Goal: Task Accomplishment & Management: Manage account settings

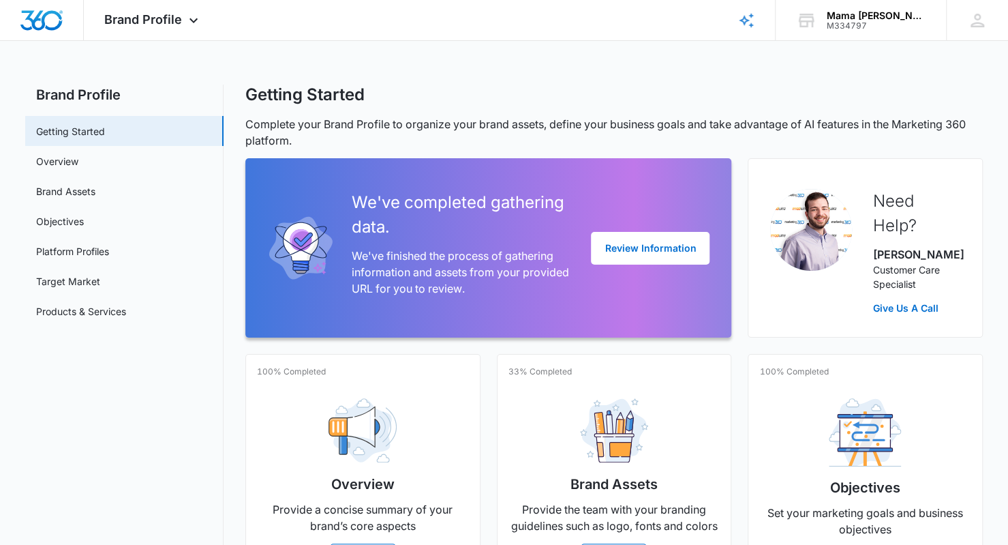
click at [183, 24] on div "Brand Profile Apps Reputation Websites Forms CRM Email Social POS Content Ads I…" at bounding box center [153, 20] width 138 height 40
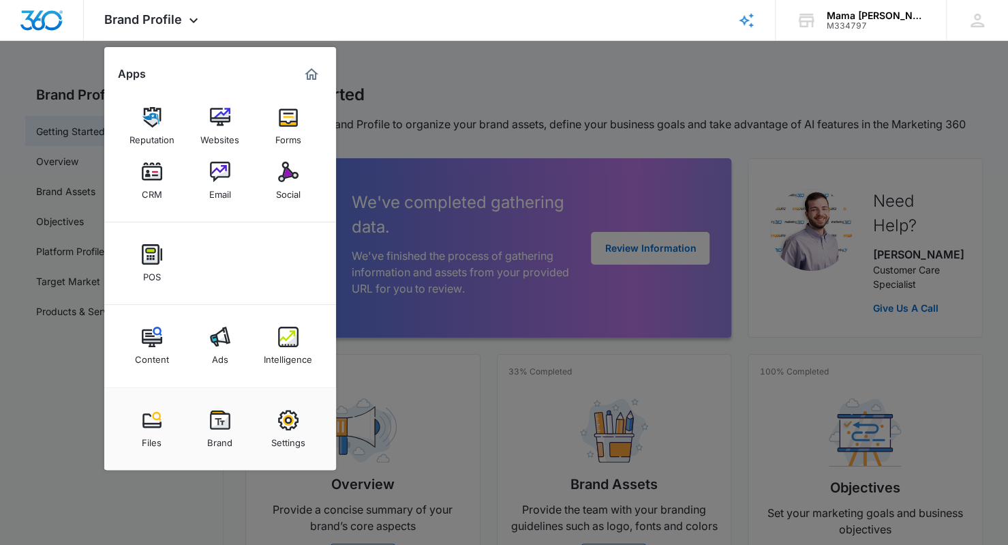
click at [157, 175] on img at bounding box center [152, 172] width 20 height 20
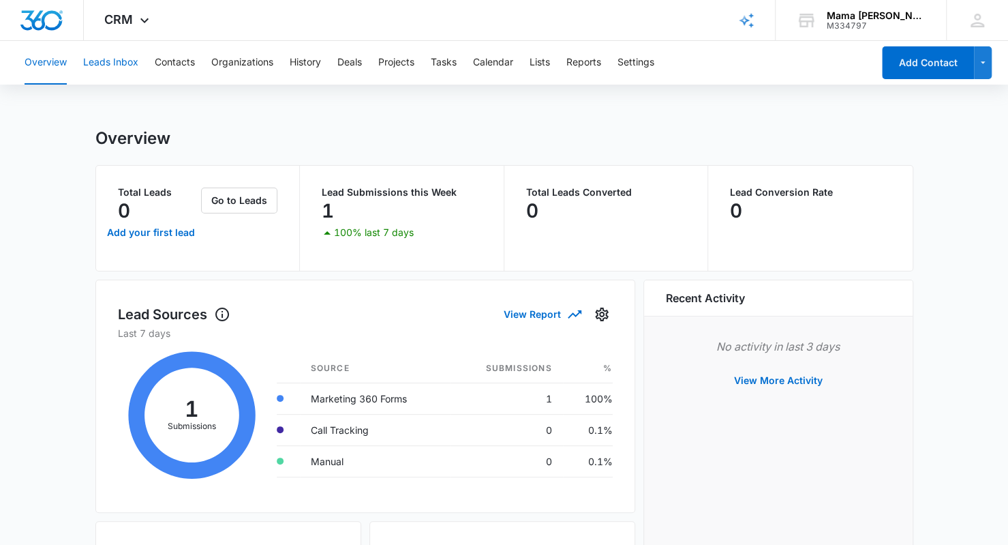
click at [113, 62] on button "Leads Inbox" at bounding box center [110, 63] width 55 height 44
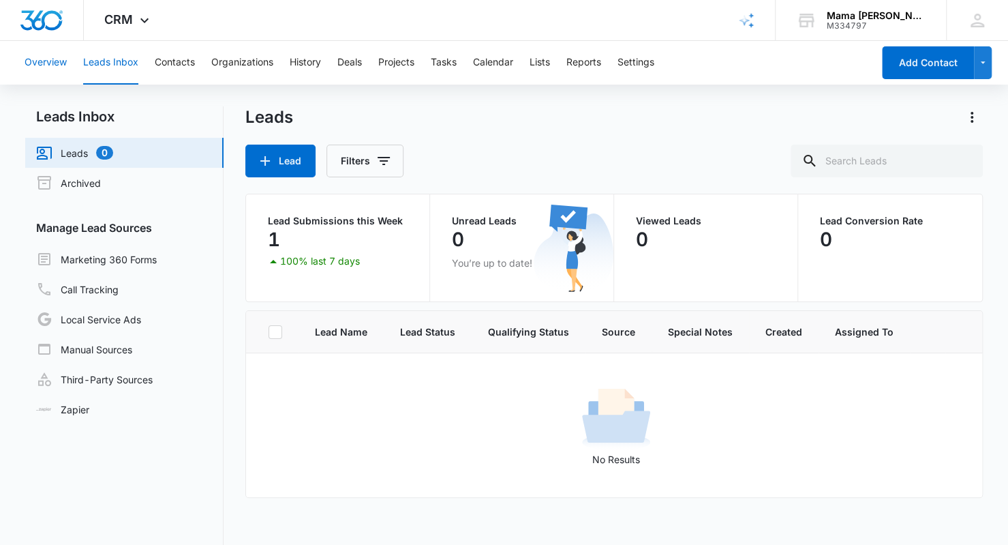
click at [50, 65] on button "Overview" at bounding box center [46, 63] width 42 height 44
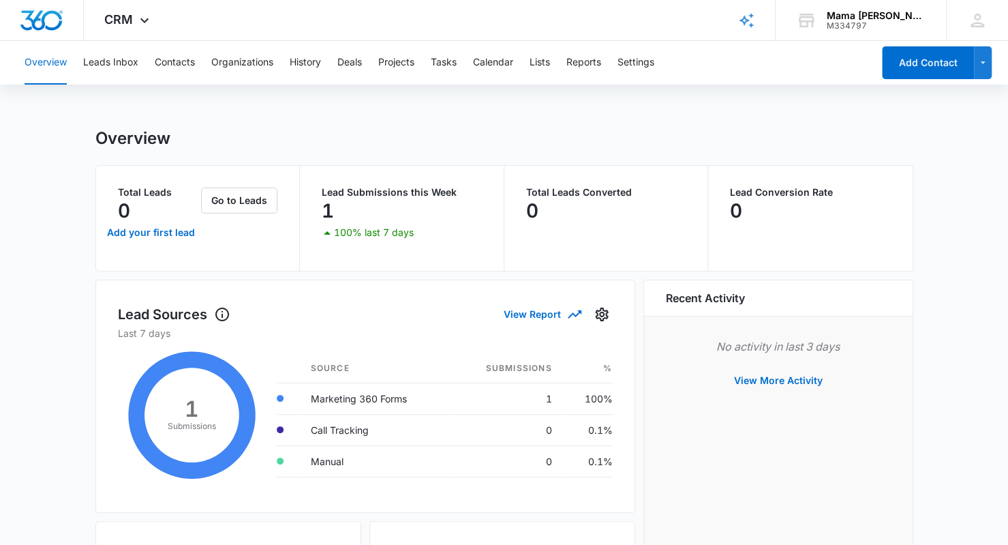
click at [140, 21] on icon at bounding box center [144, 20] width 16 height 16
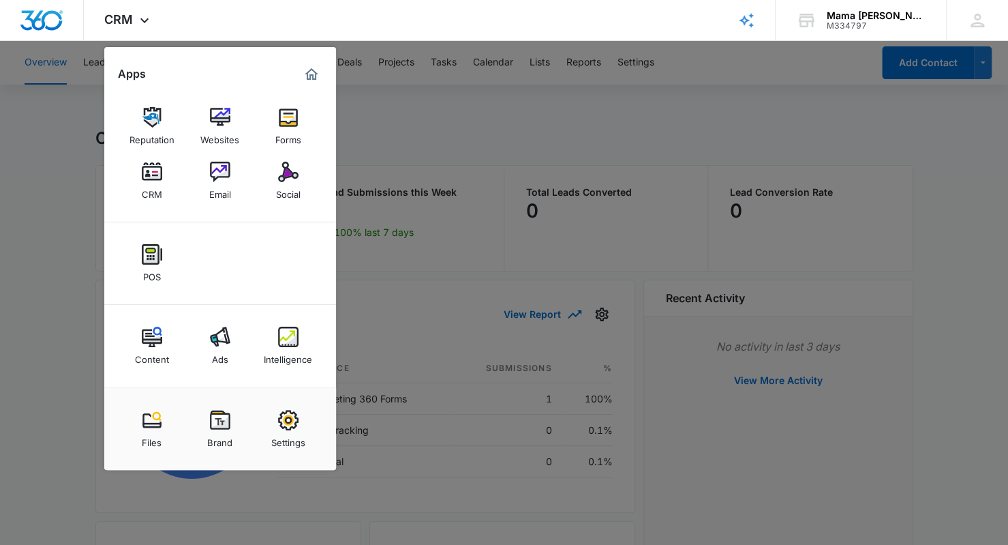
click at [228, 117] on img at bounding box center [220, 117] width 20 height 20
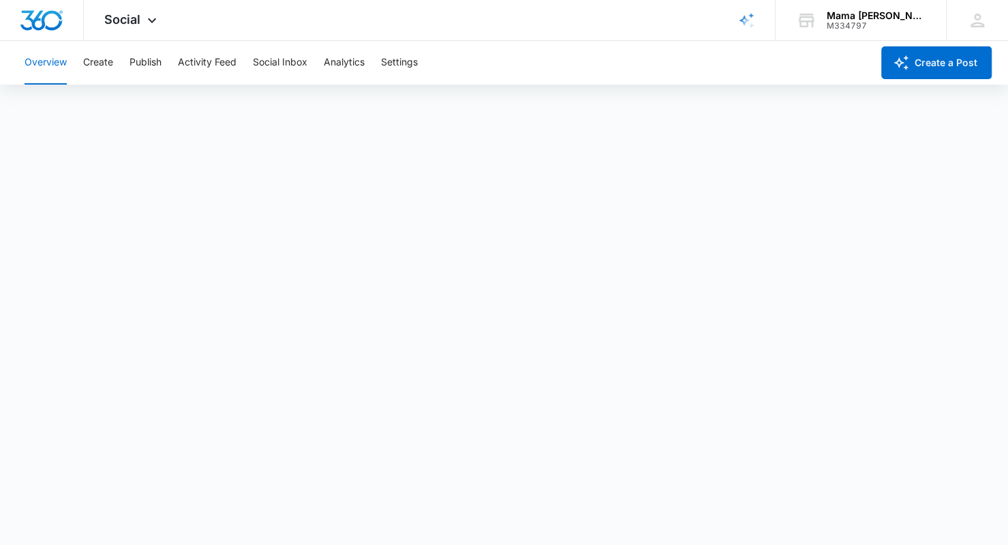
click at [838, 20] on div "Mama [PERSON_NAME] Center" at bounding box center [877, 15] width 100 height 11
click at [51, 62] on button "Overview" at bounding box center [46, 63] width 42 height 44
click at [145, 54] on button "Publish" at bounding box center [146, 63] width 32 height 44
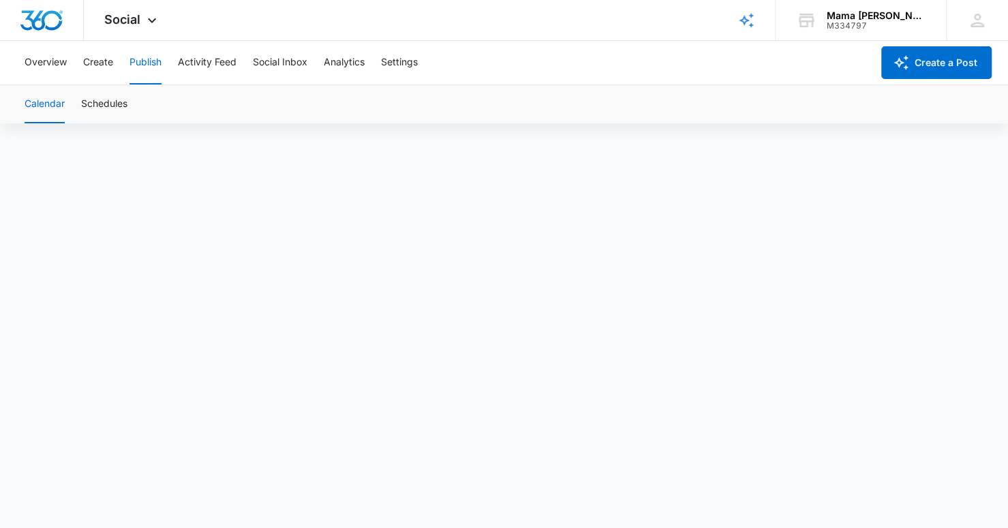
click at [549, 112] on div "Calendar Schedules" at bounding box center [503, 104] width 975 height 38
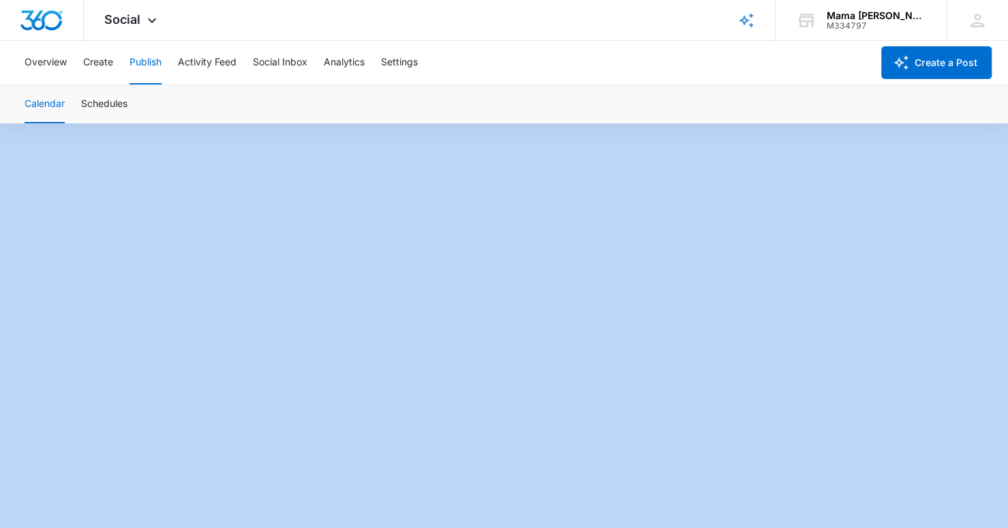
click at [549, 112] on div "Calendar Schedules" at bounding box center [503, 104] width 975 height 38
click at [548, 110] on div "Calendar Schedules" at bounding box center [503, 104] width 975 height 38
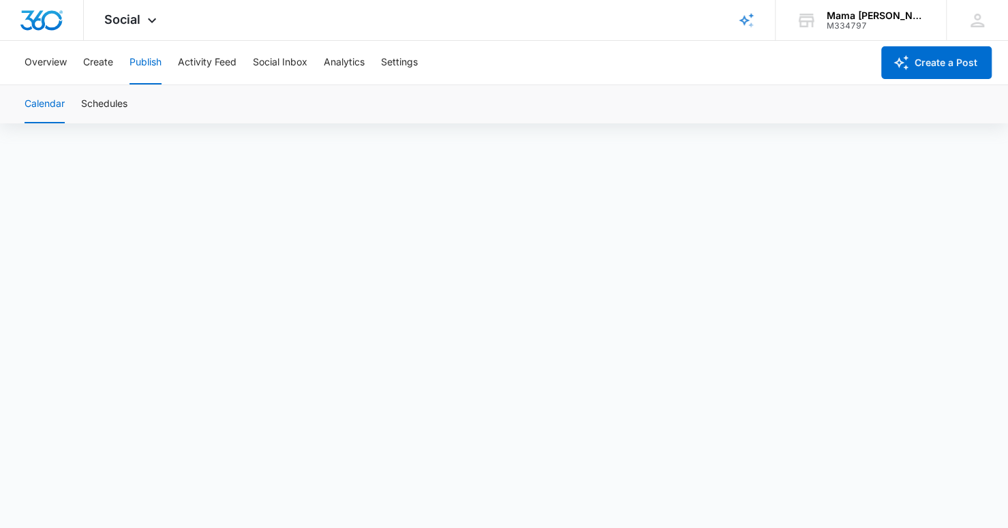
click at [672, 2] on div "Social Apps Reputation Websites Forms CRM Email Social POS Content Ads Intellig…" at bounding box center [504, 20] width 1008 height 41
drag, startPoint x: 672, startPoint y: 2, endPoint x: 661, endPoint y: 10, distance: 13.6
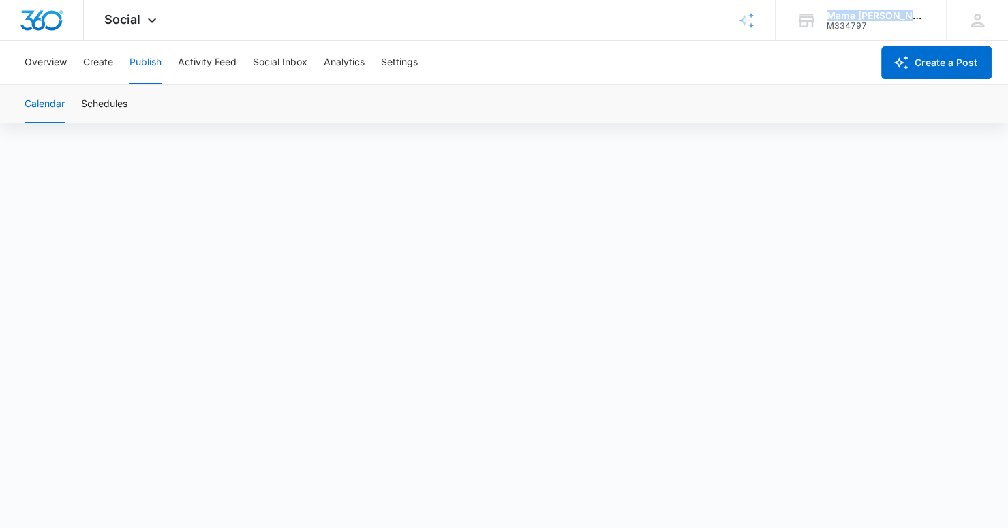
click at [661, 10] on div "Social Apps Reputation Websites Forms CRM Email Social POS Content Ads Intellig…" at bounding box center [504, 20] width 1008 height 41
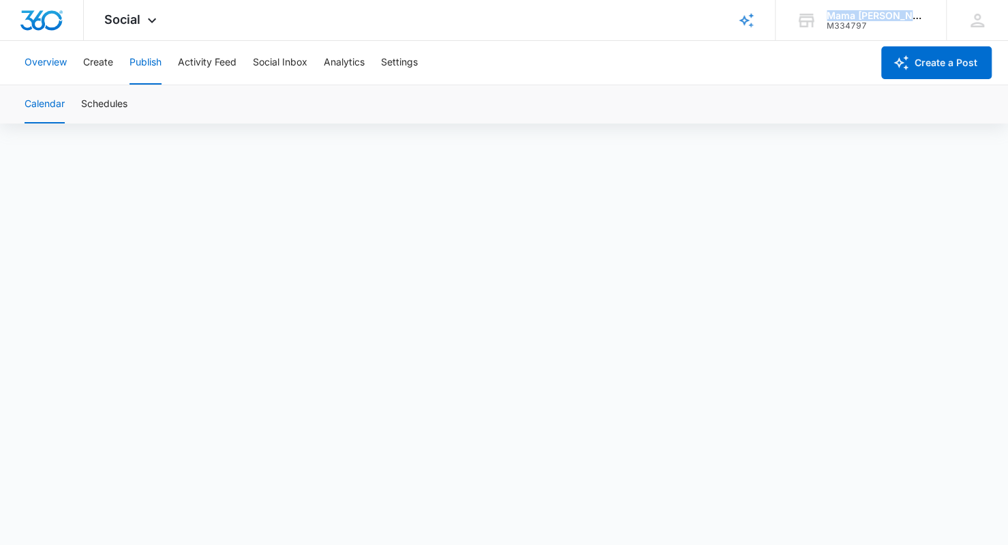
click at [50, 49] on button "Overview" at bounding box center [46, 63] width 42 height 44
